Goal: Communication & Community: Answer question/provide support

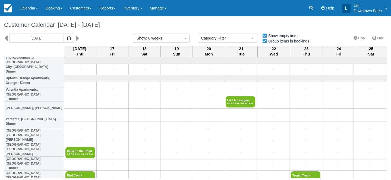
select select
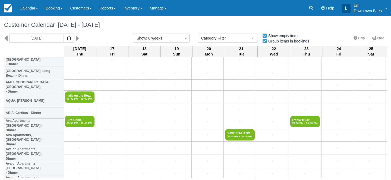
scroll to position [54, 1]
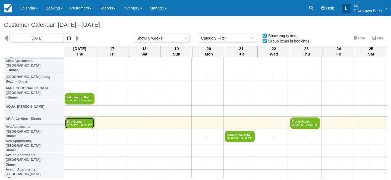
click at [80, 122] on link "Bird Coma 05:00 PM - 09:00 PM" at bounding box center [80, 123] width 30 height 11
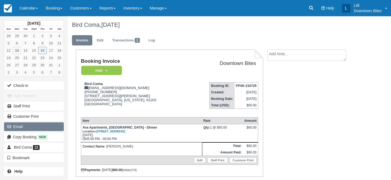
click at [34, 128] on button "Email" at bounding box center [34, 127] width 60 height 9
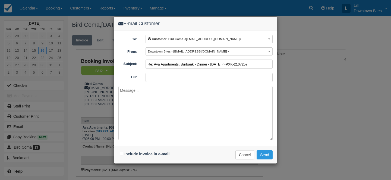
click at [148, 64] on input "Re: Ava Apartments, Burbank - Dinner - Thu Oct 16, 2025 (FPXK-210725)" at bounding box center [208, 64] width 127 height 9
type input "URGENT >>> Re: Ava Apartments, Burbank - Dinner - Thu Oct 16, 2025 (FPXK-210725)"
click at [152, 76] on input "CC:" at bounding box center [208, 77] width 127 height 9
type input "lilli@downtownbites.com"
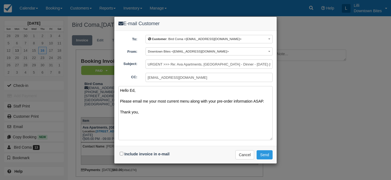
type textarea "Hello Ed, Please email me your most current menu along with your pre-order info…"
click at [121, 155] on input "Include invoice in e-mail" at bounding box center [122, 154] width 4 height 4
checkbox input "true"
click at [265, 154] on button "Send" at bounding box center [264, 155] width 16 height 9
